Goal: Task Accomplishment & Management: Complete application form

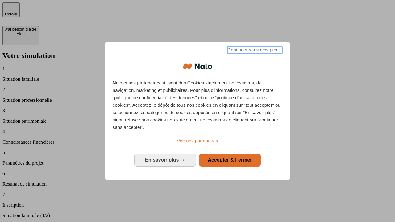
click at [255, 51] on span "Continuer sans accepter →" at bounding box center [255, 49] width 55 height 7
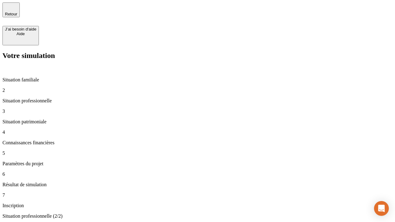
type input "30 000"
type input "0"
type input "1 000"
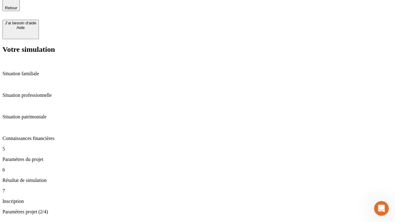
type input "40"
type input "64"
type input "200 000"
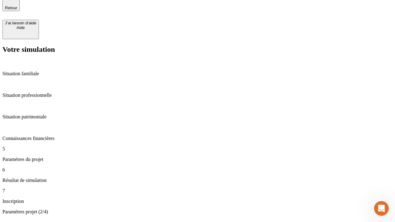
type input "640"
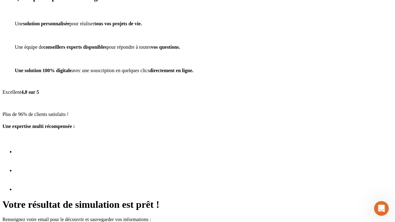
scroll to position [8, 0]
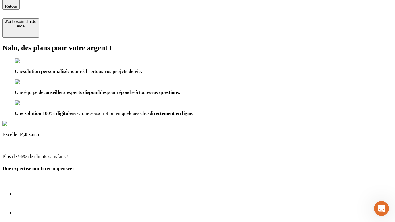
type input "[EMAIL_ADDRESS][DOMAIN_NAME]"
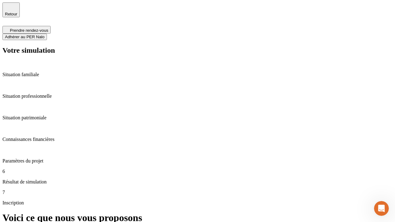
click at [44, 35] on span "Adhérer au PER Nalo" at bounding box center [25, 37] width 40 height 5
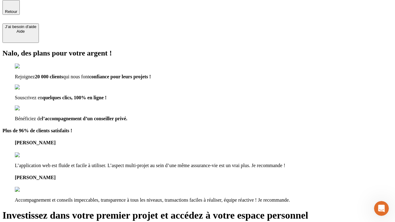
scroll to position [2, 0]
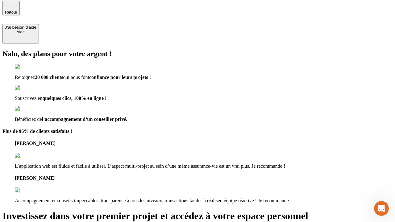
type input "[PERSON_NAME][EMAIL_ADDRESS][DOMAIN_NAME]"
